Goal: Find specific page/section: Find specific page/section

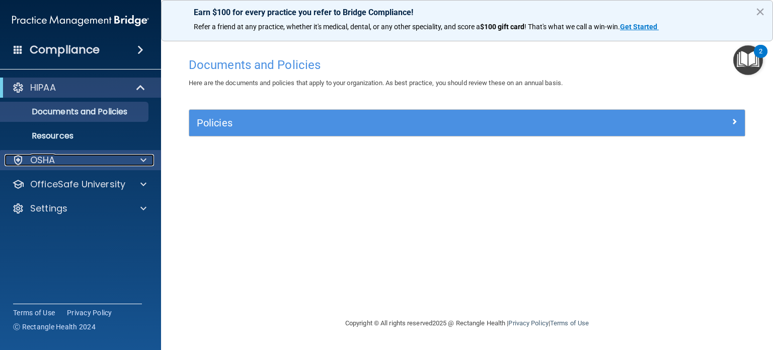
click at [32, 161] on p "OSHA" at bounding box center [42, 160] width 25 height 12
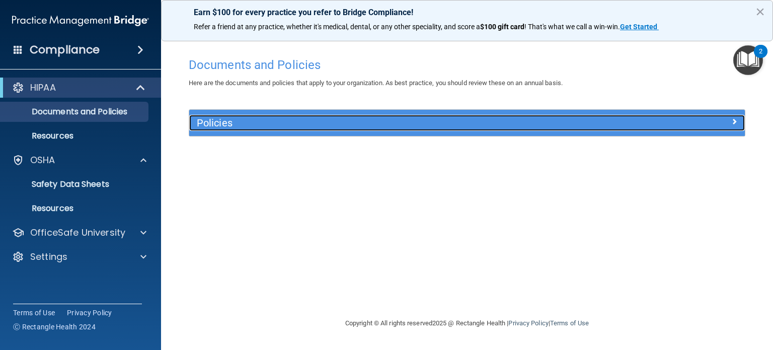
click at [730, 124] on div at bounding box center [675, 121] width 139 height 12
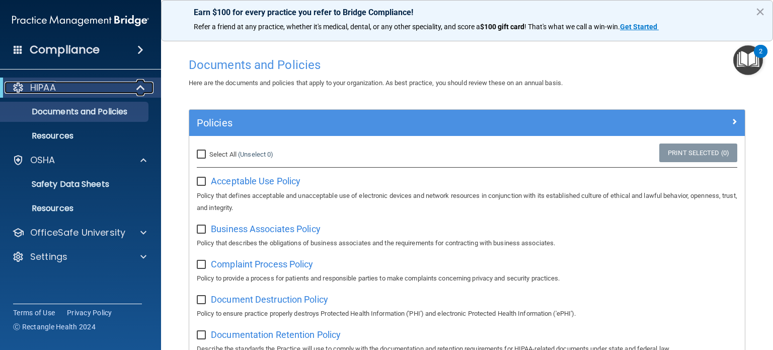
click at [42, 86] on p "HIPAA" at bounding box center [43, 87] width 26 height 12
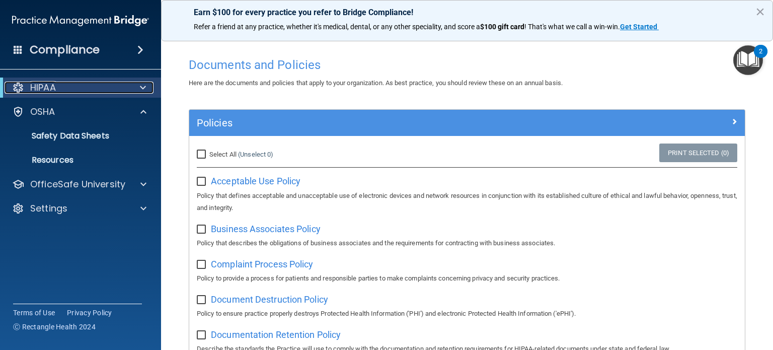
click at [38, 91] on p "HIPAA" at bounding box center [43, 87] width 26 height 12
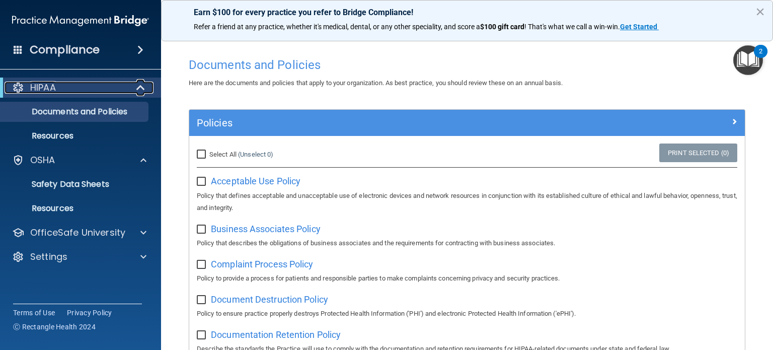
click at [38, 91] on p "HIPAA" at bounding box center [43, 87] width 26 height 12
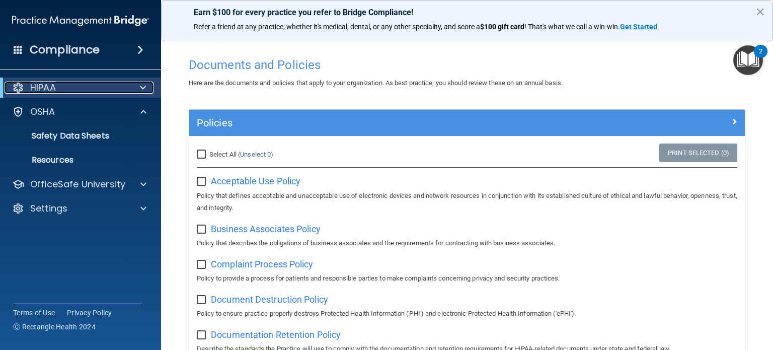
click at [40, 88] on p "HIPAA" at bounding box center [43, 87] width 26 height 12
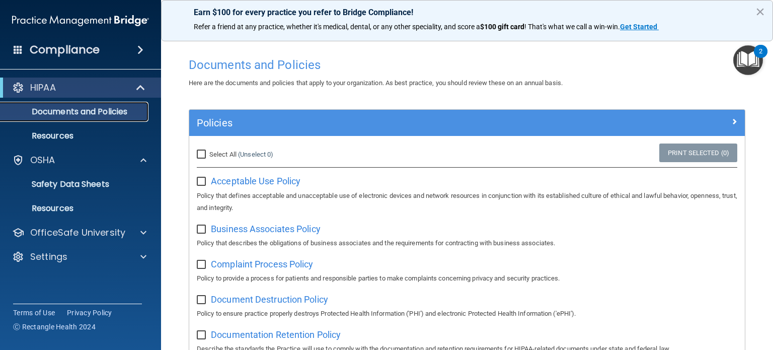
click at [34, 112] on p "Documents and Policies" at bounding box center [75, 112] width 137 height 10
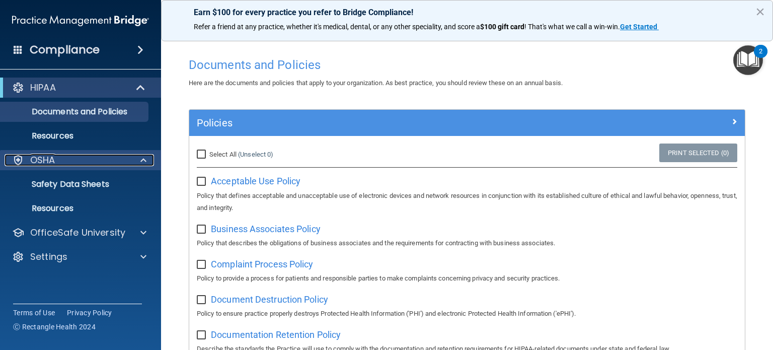
click at [57, 160] on div "OSHA" at bounding box center [67, 160] width 125 height 12
click at [56, 157] on div "OSHA" at bounding box center [67, 160] width 125 height 12
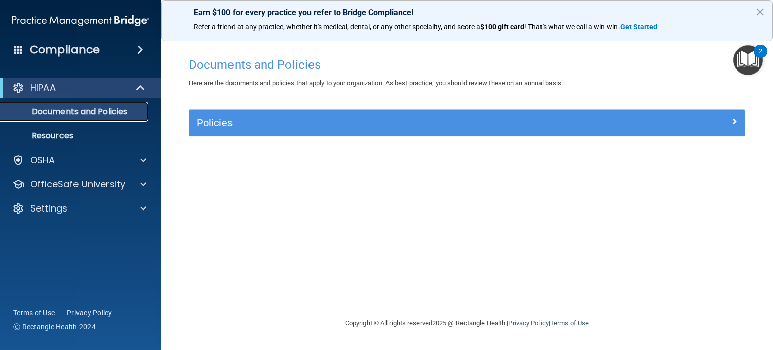
click at [84, 110] on p "Documents and Policies" at bounding box center [75, 112] width 137 height 10
